Goal: Answer question/provide support

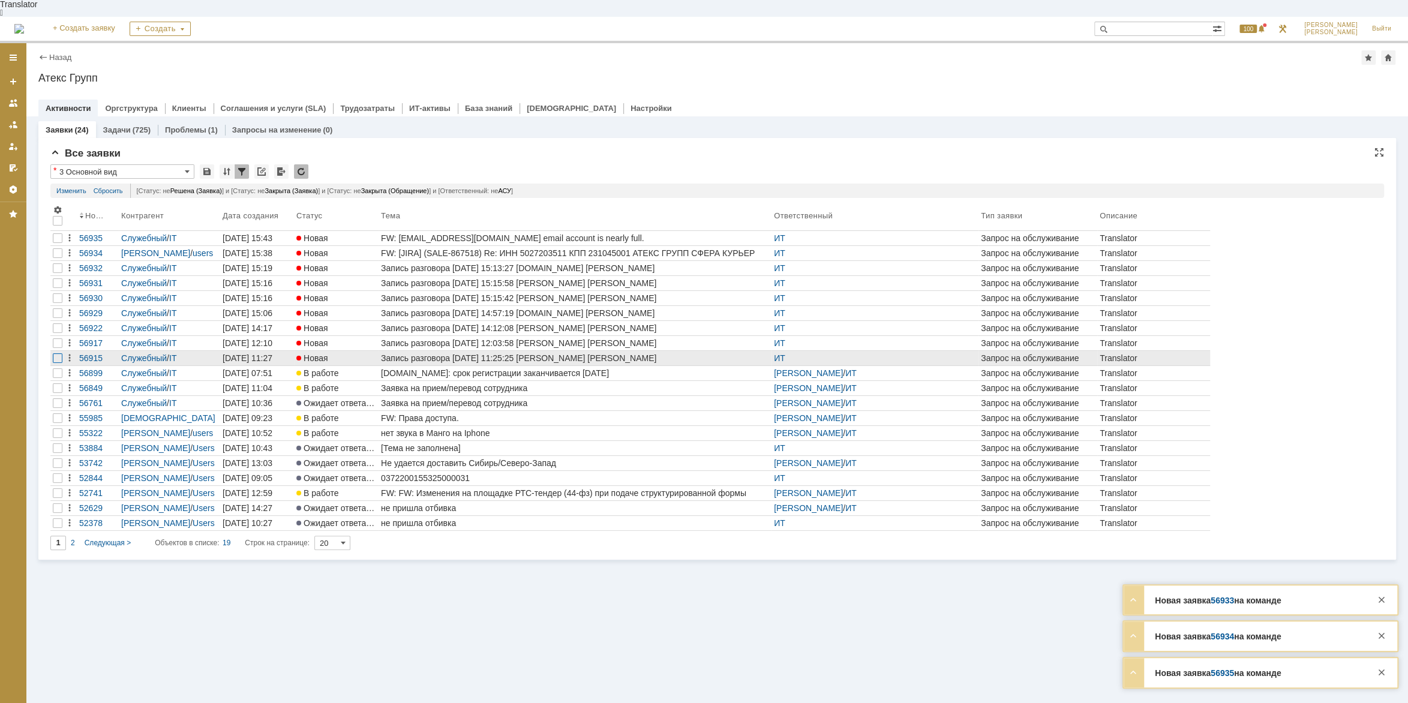
click at [54, 243] on div at bounding box center [58, 238] width 10 height 10
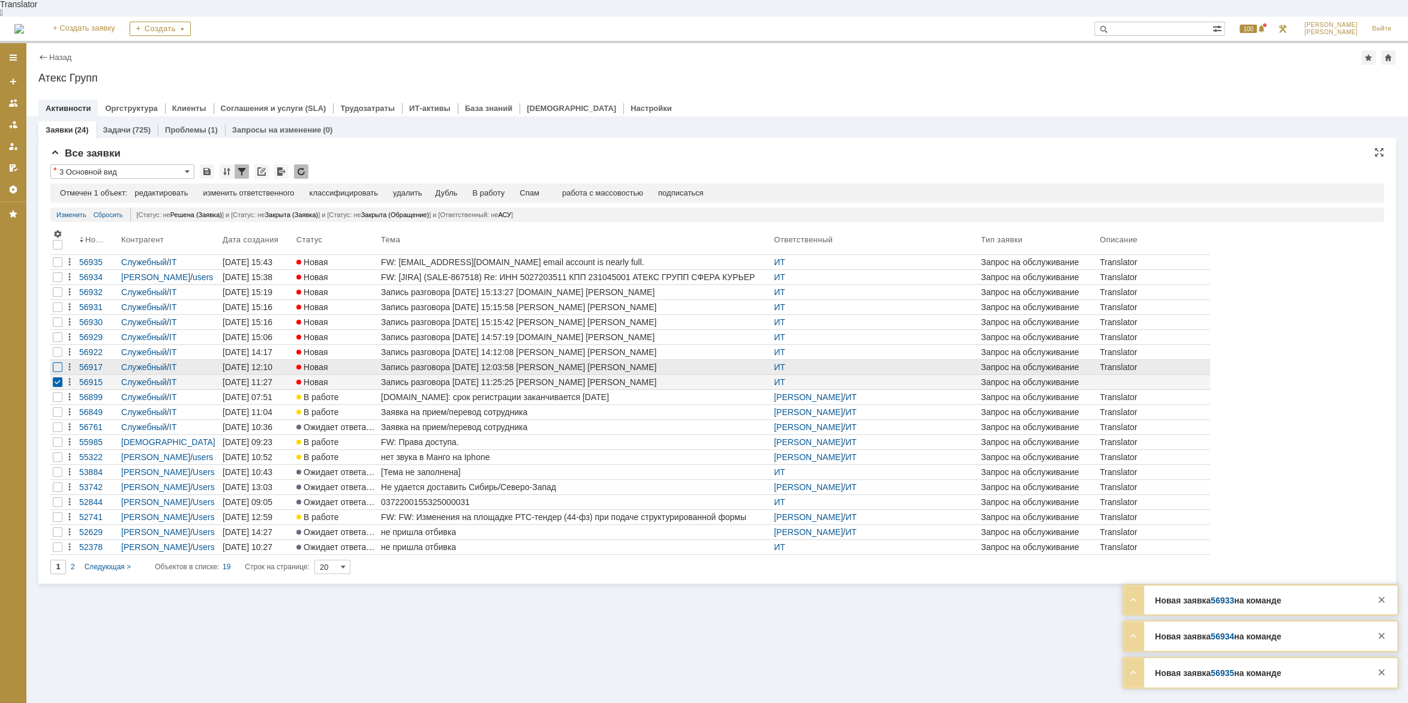
click at [56, 282] on div at bounding box center [58, 277] width 10 height 10
click at [61, 267] on div at bounding box center [58, 262] width 10 height 10
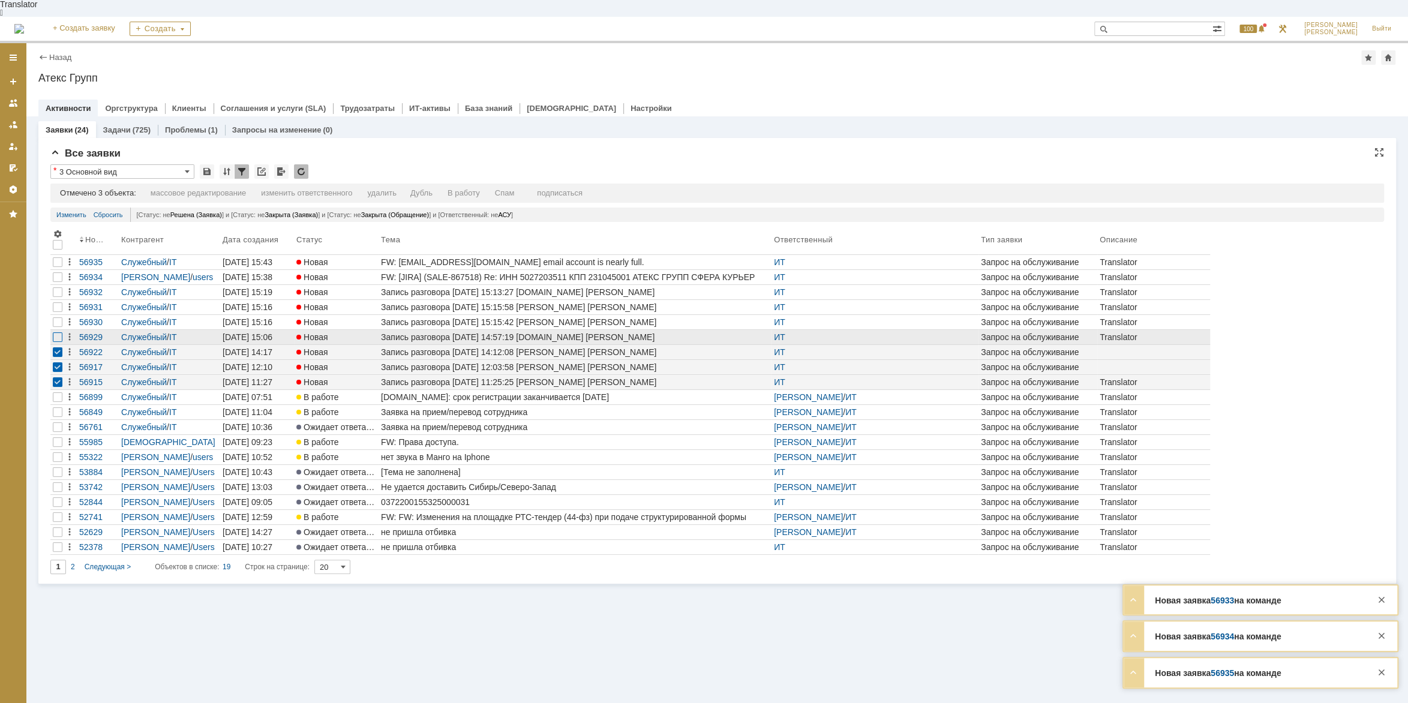
click at [58, 282] on div at bounding box center [58, 277] width 10 height 10
click at [58, 267] on div at bounding box center [58, 262] width 10 height 10
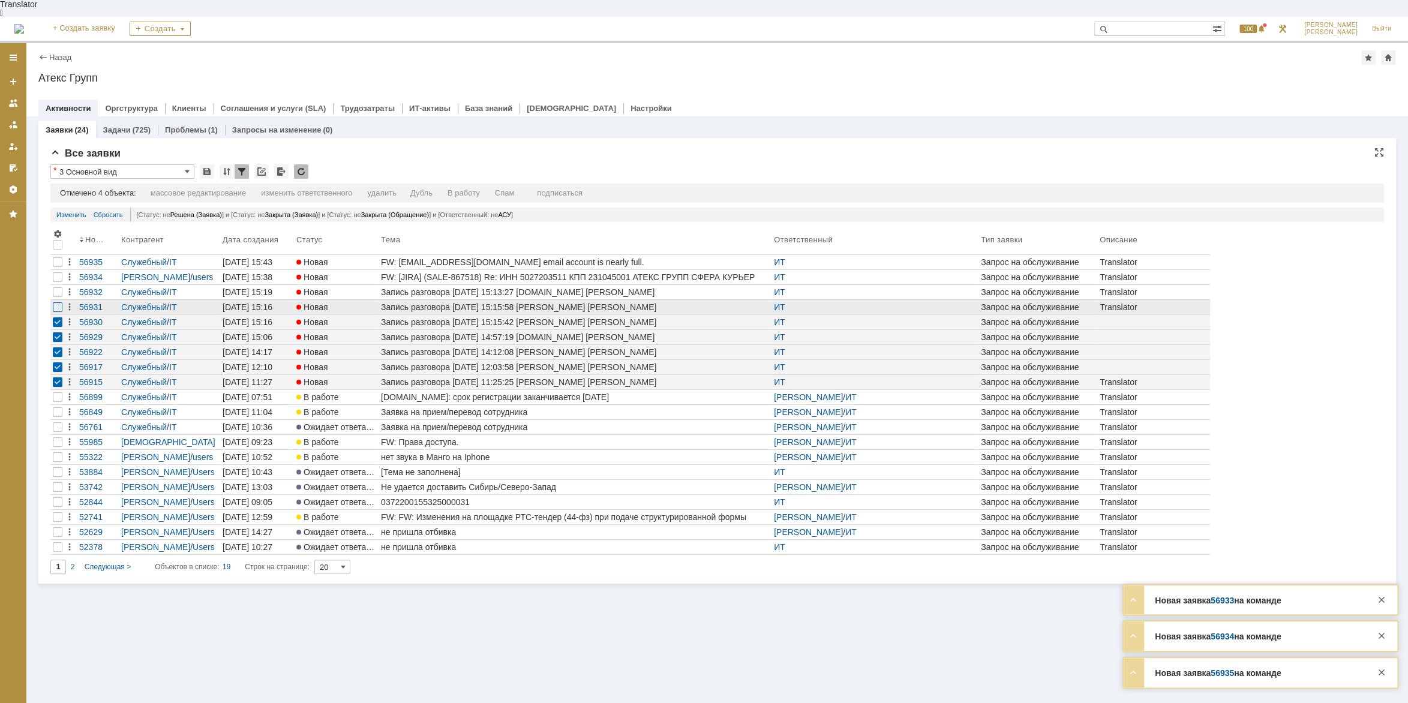
click at [58, 282] on div at bounding box center [58, 277] width 10 height 10
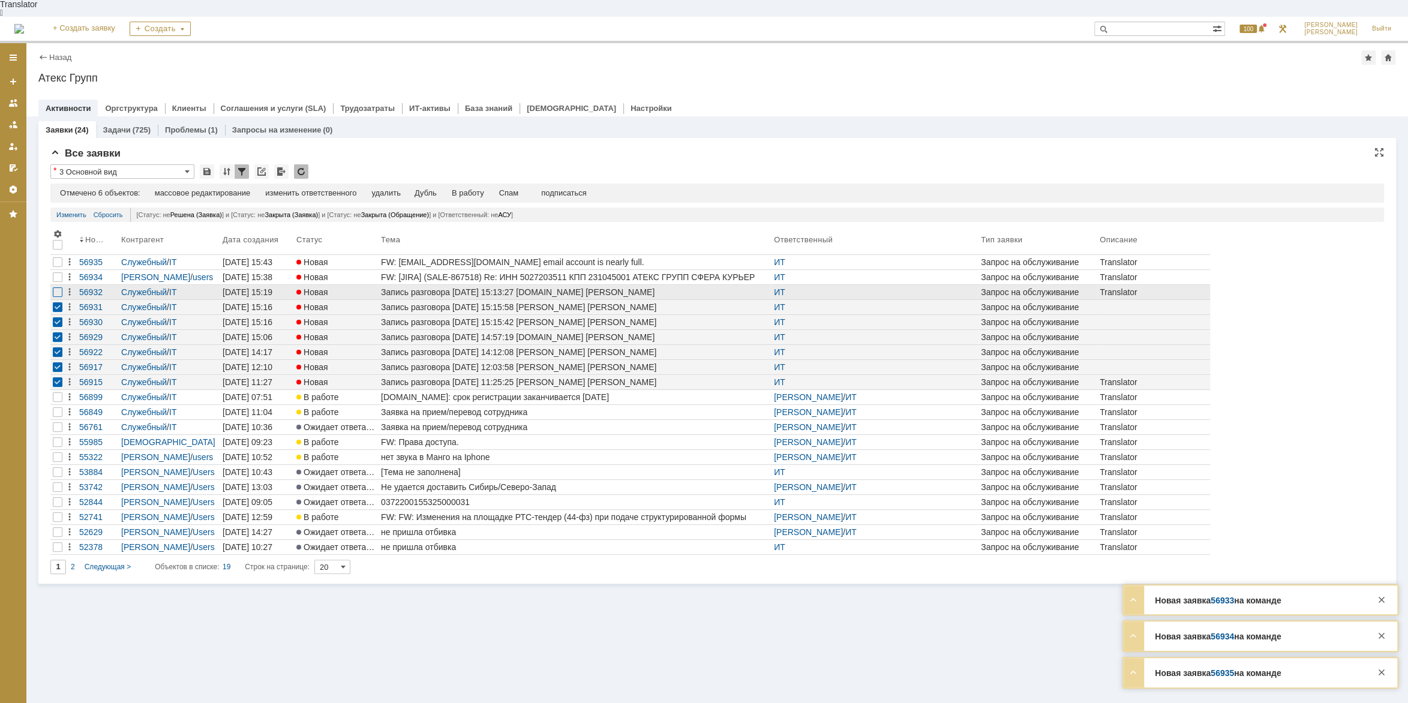
click at [53, 267] on div at bounding box center [58, 262] width 10 height 10
click at [513, 188] on div "Спам" at bounding box center [509, 193] width 20 height 10
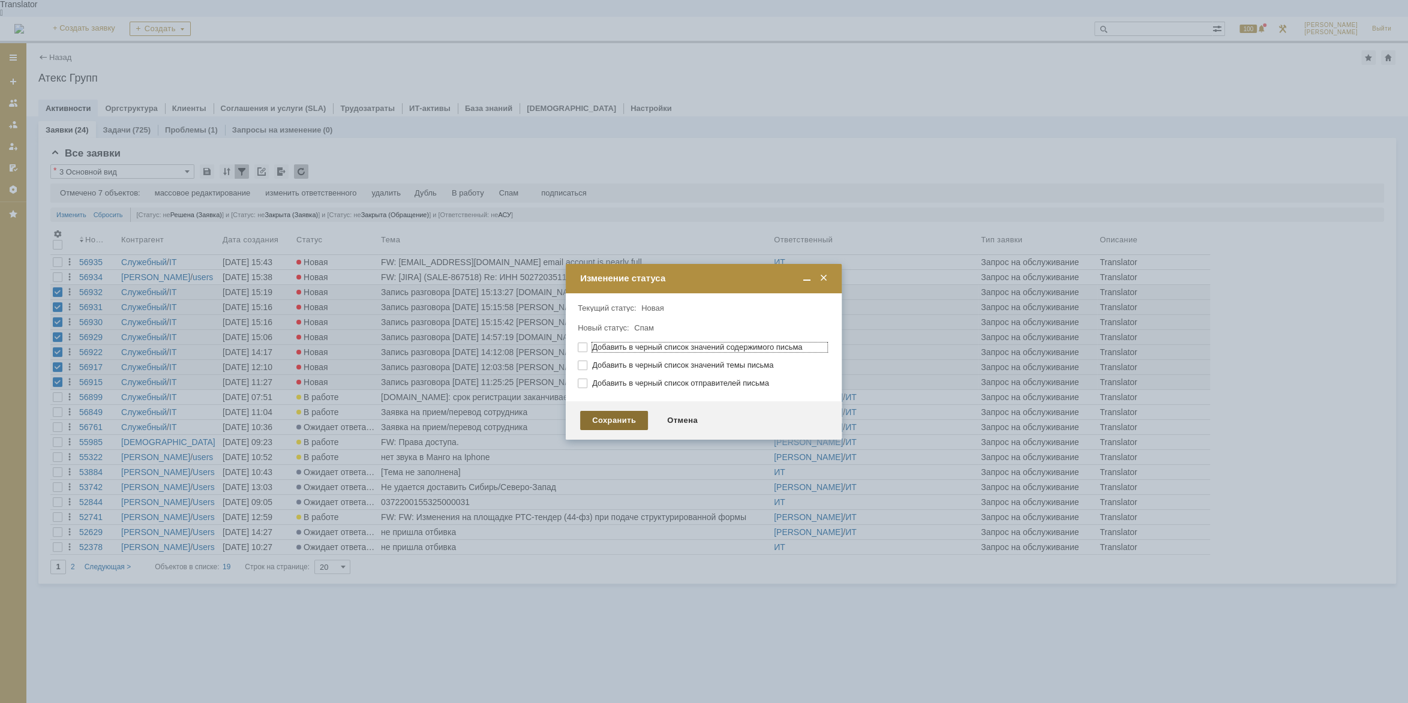
click at [605, 419] on div "Сохранить" at bounding box center [614, 420] width 68 height 19
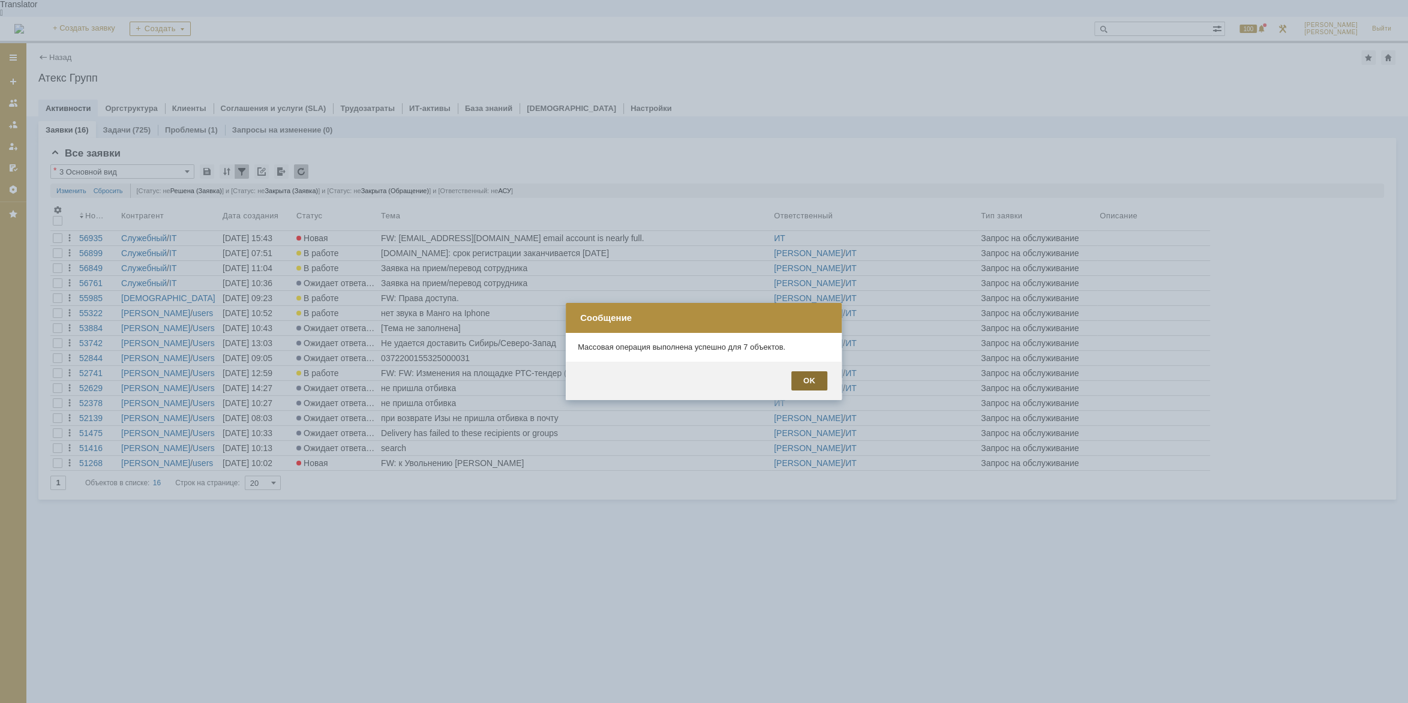
click at [821, 374] on div "OK" at bounding box center [809, 380] width 36 height 19
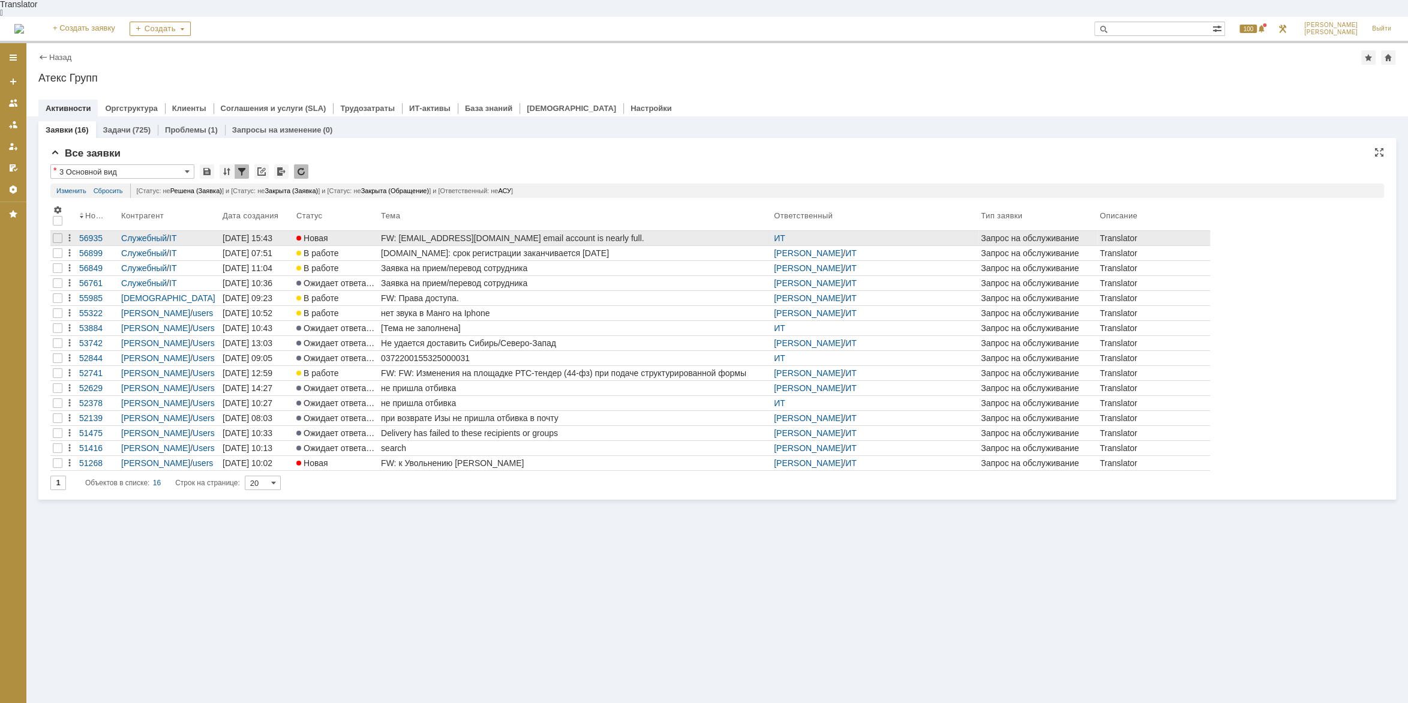
click at [545, 233] on div "FW: [EMAIL_ADDRESS][DOMAIN_NAME] email account is nearly full." at bounding box center [575, 238] width 388 height 10
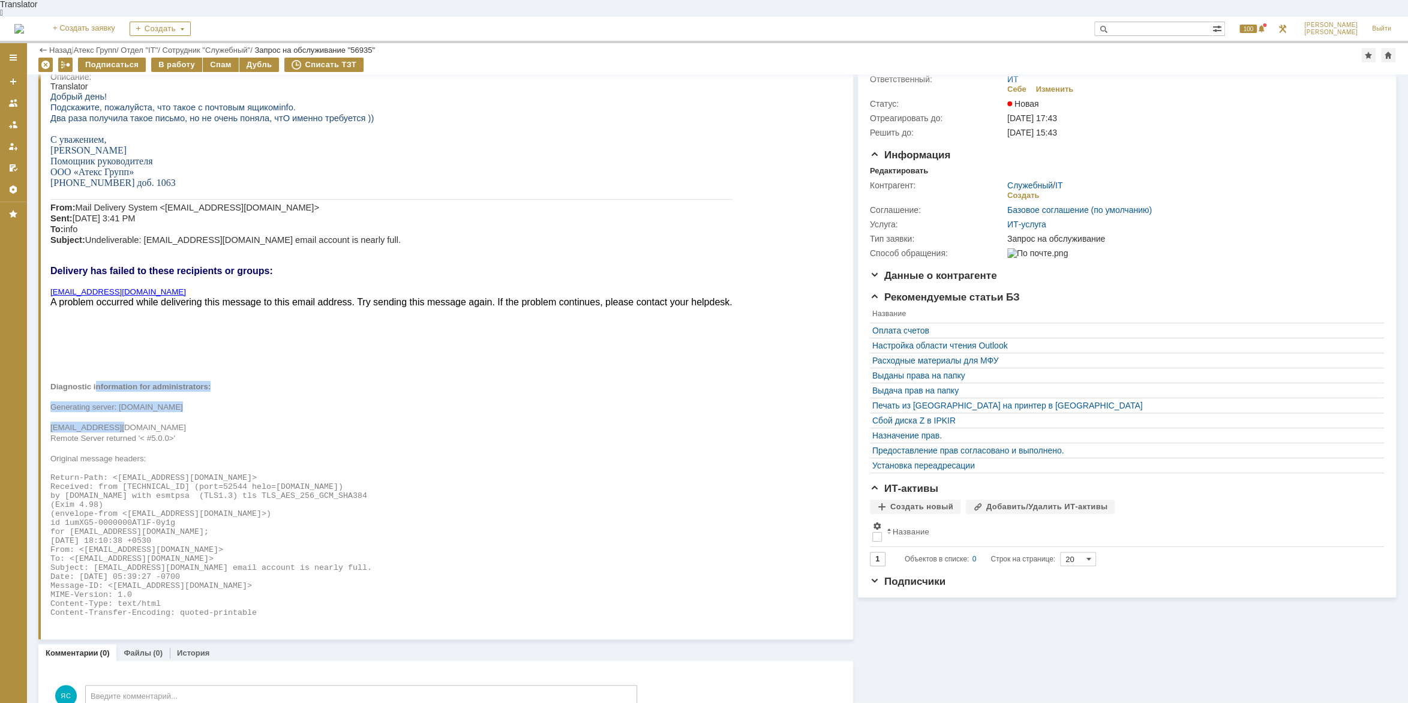
drag, startPoint x: 98, startPoint y: 388, endPoint x: 163, endPoint y: 420, distance: 71.9
click at [163, 434] on div "Добрый день! Подскажите, пожалуйста, что такое с почтовым ящиком info . Два раз…" at bounding box center [391, 354] width 682 height 526
click at [158, 482] on span "Return-Path: <[EMAIL_ADDRESS][DOMAIN_NAME]>" at bounding box center [153, 477] width 206 height 9
drag, startPoint x: 92, startPoint y: 495, endPoint x: 158, endPoint y: 498, distance: 66.6
click at [125, 491] on span "Received: from [TECHNICAL_ID] (port=52544 helo=[DOMAIN_NAME])" at bounding box center [196, 486] width 293 height 9
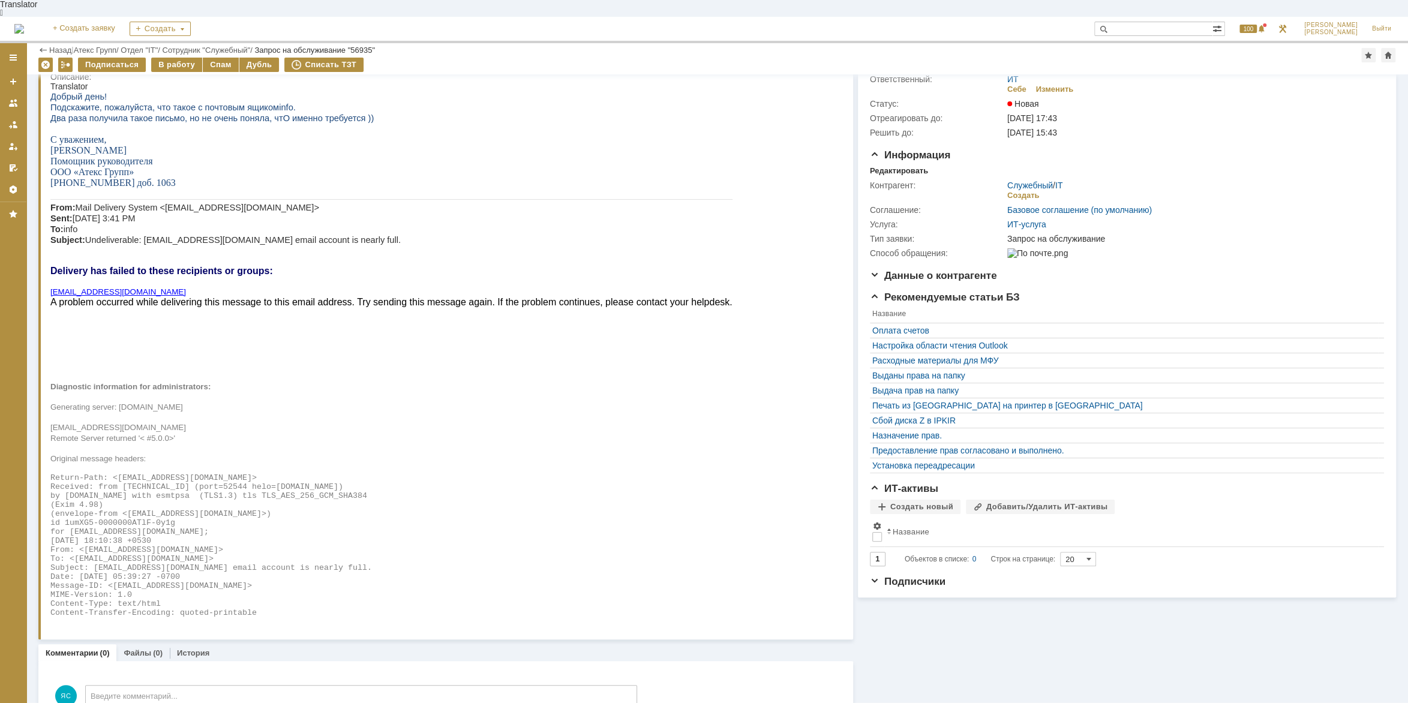
click at [158, 491] on span "Received: from [TECHNICAL_ID] (port=52544 helo=[DOMAIN_NAME])" at bounding box center [196, 486] width 293 height 9
drag, startPoint x: 162, startPoint y: 497, endPoint x: 179, endPoint y: 500, distance: 17.1
click at [176, 491] on span "Received: from [TECHNICAL_ID] (port=52544 helo=[DOMAIN_NAME])" at bounding box center [196, 486] width 293 height 9
click at [182, 500] on span "by [DOMAIN_NAME] with esmtpsa (TLS1.3) tls TLS_AES_256_GCM_SHA384" at bounding box center [208, 495] width 317 height 9
drag, startPoint x: 98, startPoint y: 560, endPoint x: 131, endPoint y: 561, distance: 33.6
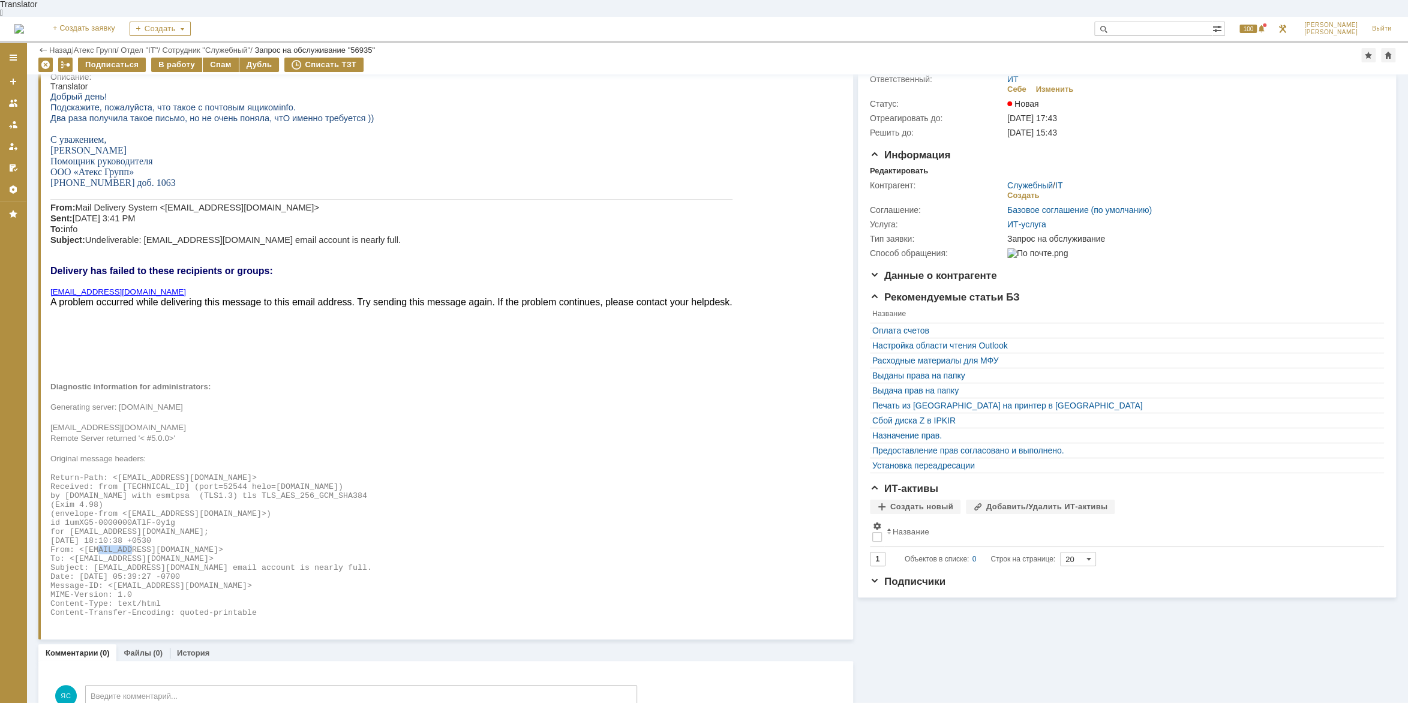
click at [131, 554] on span "From: <[EMAIL_ADDRESS][DOMAIN_NAME]>" at bounding box center [136, 549] width 173 height 9
click at [143, 554] on span "From: <[EMAIL_ADDRESS][DOMAIN_NAME]>" at bounding box center [136, 549] width 173 height 9
drag, startPoint x: 87, startPoint y: 570, endPoint x: 103, endPoint y: 570, distance: 15.6
click at [103, 563] on span "To: <[EMAIL_ADDRESS][DOMAIN_NAME]>" at bounding box center [131, 558] width 163 height 9
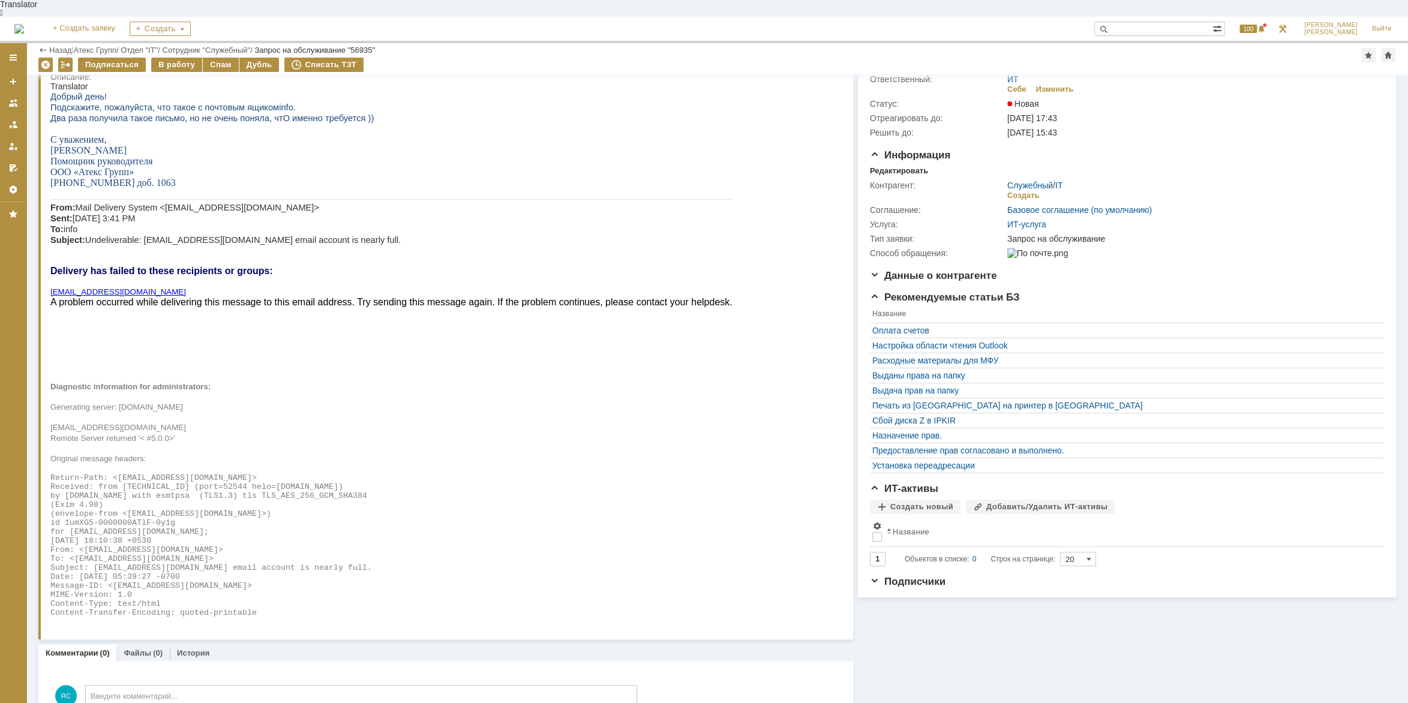
click at [195, 572] on span "Subject: [EMAIL_ADDRESS][DOMAIN_NAME] email account is nearly full." at bounding box center [211, 567] width 322 height 9
drag, startPoint x: 237, startPoint y: 577, endPoint x: 244, endPoint y: 577, distance: 7.2
click at [244, 572] on span "Subject: [EMAIL_ADDRESS][DOMAIN_NAME] email account is nearly full." at bounding box center [211, 567] width 322 height 9
drag, startPoint x: 280, startPoint y: 578, endPoint x: 295, endPoint y: 583, distance: 15.7
click at [280, 572] on span "Subject: [EMAIL_ADDRESS][DOMAIN_NAME] email account is nearly full." at bounding box center [211, 567] width 322 height 9
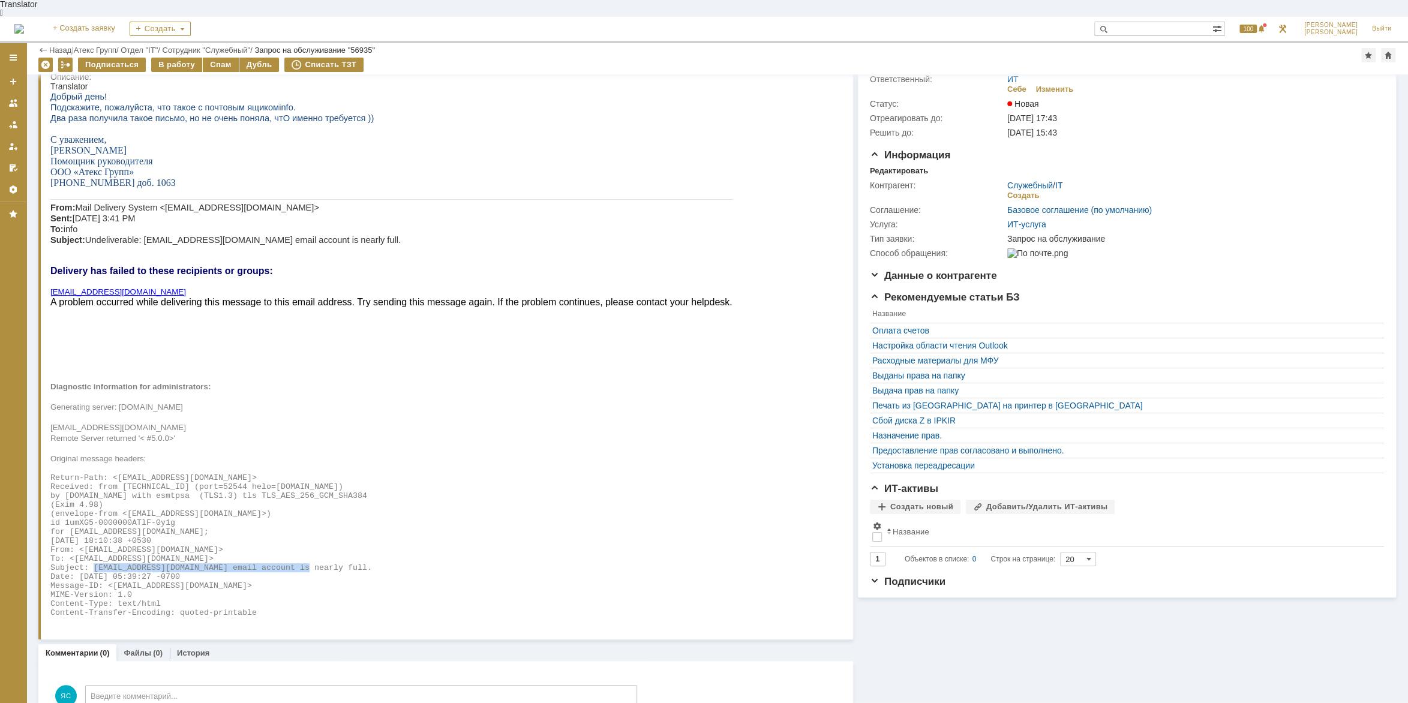
drag, startPoint x: 309, startPoint y: 576, endPoint x: 96, endPoint y: 578, distance: 213.0
click at [96, 572] on span "Subject: [EMAIL_ADDRESS][DOMAIN_NAME] email account is nearly full." at bounding box center [211, 567] width 322 height 9
click at [148, 572] on span "Subject: [EMAIL_ADDRESS][DOMAIN_NAME] email account is nearly full." at bounding box center [211, 567] width 322 height 9
click at [194, 572] on span "Subject: [EMAIL_ADDRESS][DOMAIN_NAME] email account is nearly full." at bounding box center [211, 567] width 322 height 9
click at [217, 572] on span "Subject: [EMAIL_ADDRESS][DOMAIN_NAME] email account is nearly full." at bounding box center [211, 567] width 322 height 9
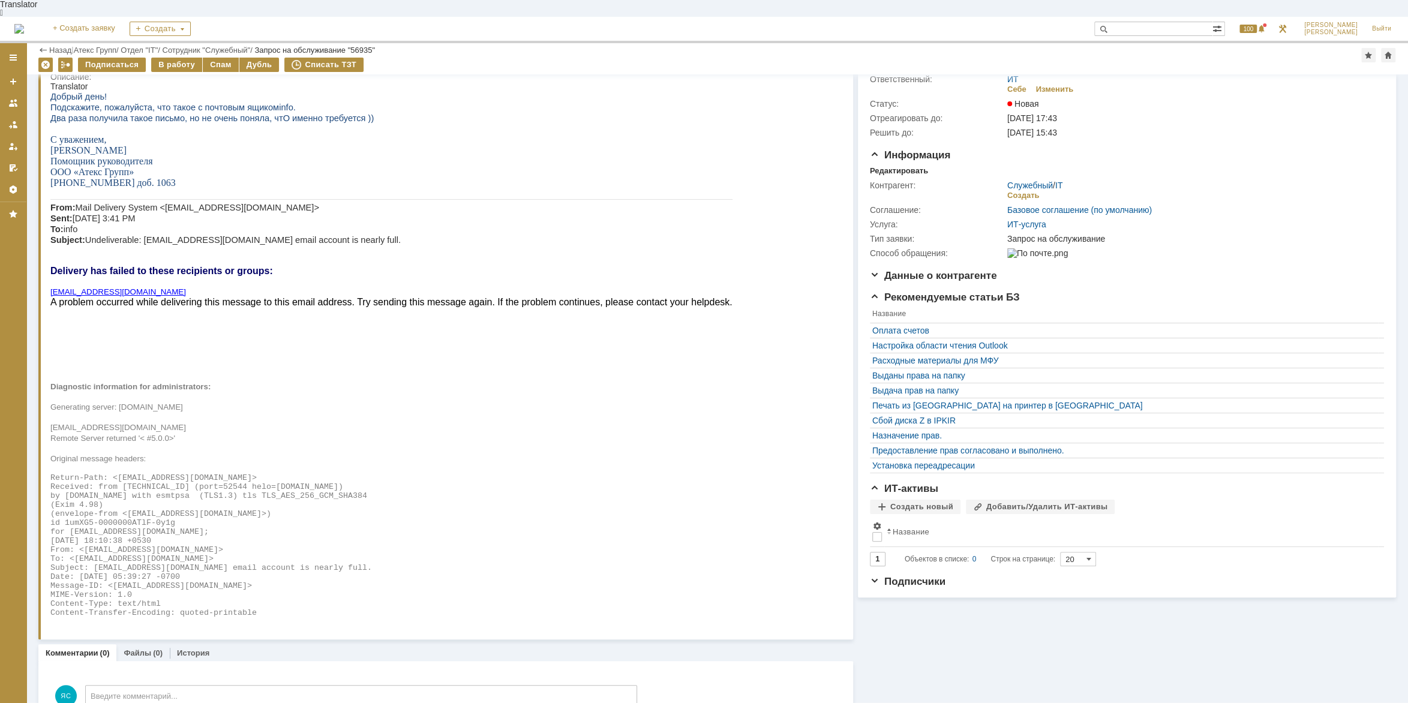
drag, startPoint x: 257, startPoint y: 576, endPoint x: 311, endPoint y: 576, distance: 54.0
click at [269, 572] on span "Subject: [EMAIL_ADDRESS][DOMAIN_NAME] email account is nearly full." at bounding box center [211, 567] width 322 height 9
drag, startPoint x: 311, startPoint y: 576, endPoint x: 317, endPoint y: 576, distance: 6.6
click at [317, 572] on pre "Subject: [EMAIL_ADDRESS][DOMAIN_NAME] email account is nearly full." at bounding box center [391, 567] width 682 height 9
click at [313, 572] on span "Subject: [EMAIL_ADDRESS][DOMAIN_NAME] email account is nearly full." at bounding box center [211, 567] width 322 height 9
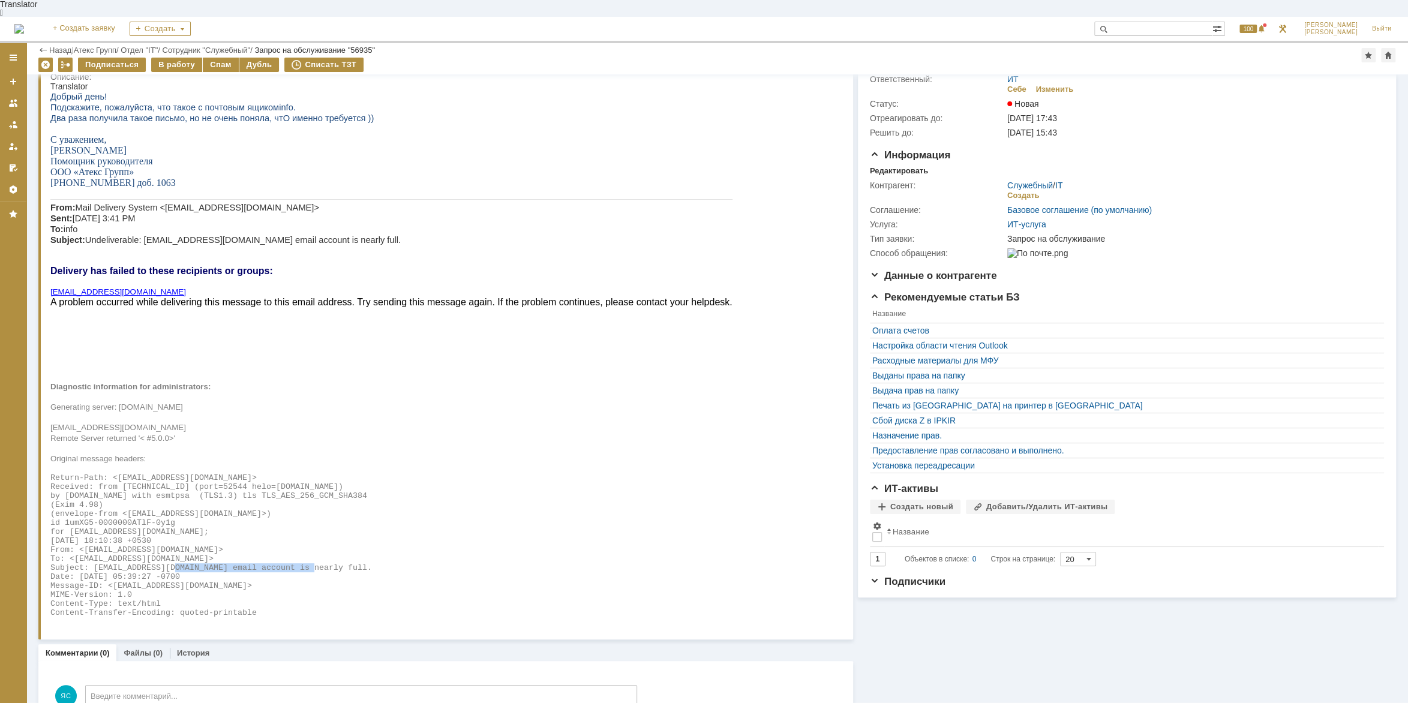
drag, startPoint x: 177, startPoint y: 576, endPoint x: 329, endPoint y: 581, distance: 151.8
click at [329, 572] on pre "Subject: [EMAIL_ADDRESS][DOMAIN_NAME] email account is nearly full." at bounding box center [391, 567] width 682 height 9
copy span "email account is nearly full."
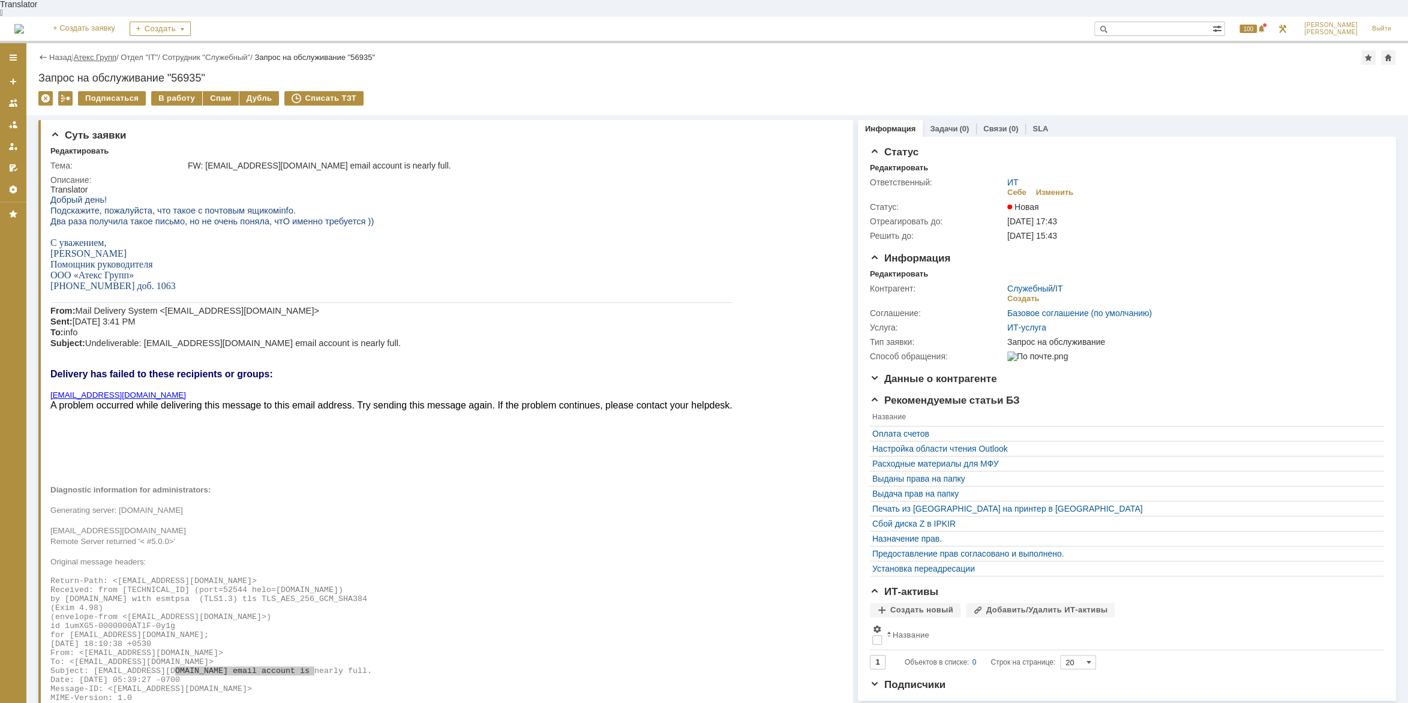
click at [110, 53] on link "Атекс Групп" at bounding box center [95, 57] width 43 height 9
